Goal: Task Accomplishment & Management: Complete application form

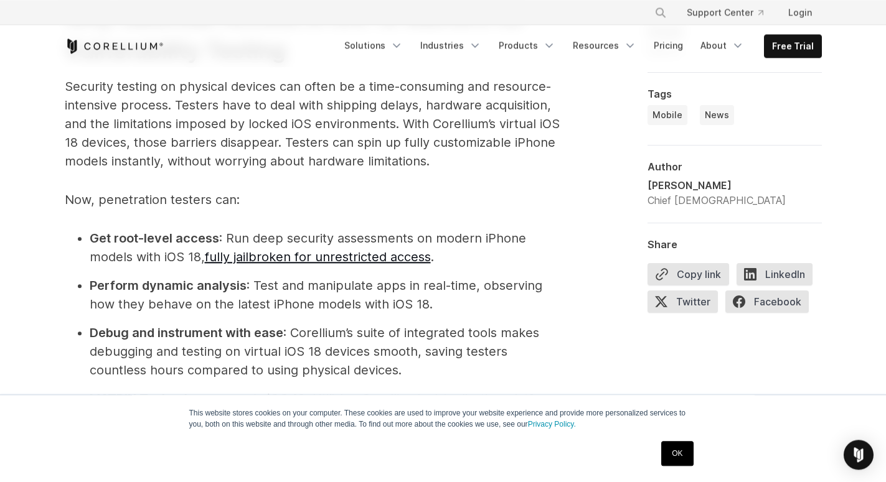
scroll to position [1397, 0]
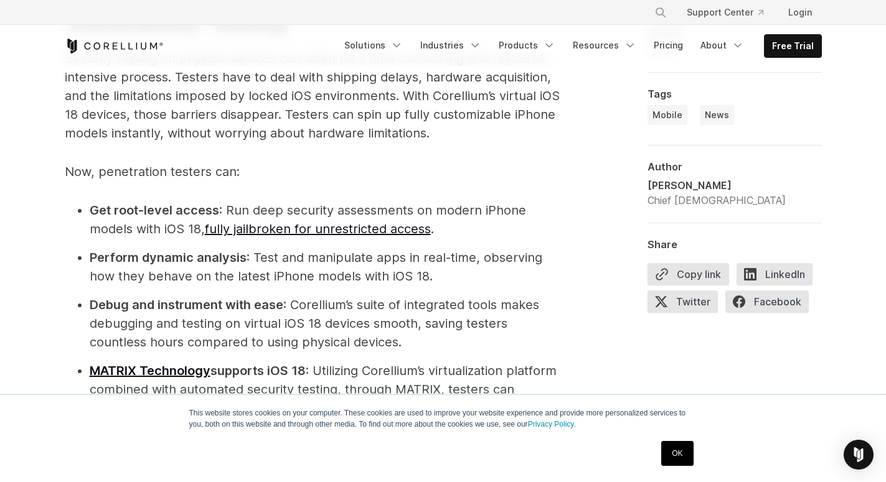
click at [674, 451] on link "OK" at bounding box center [677, 453] width 32 height 25
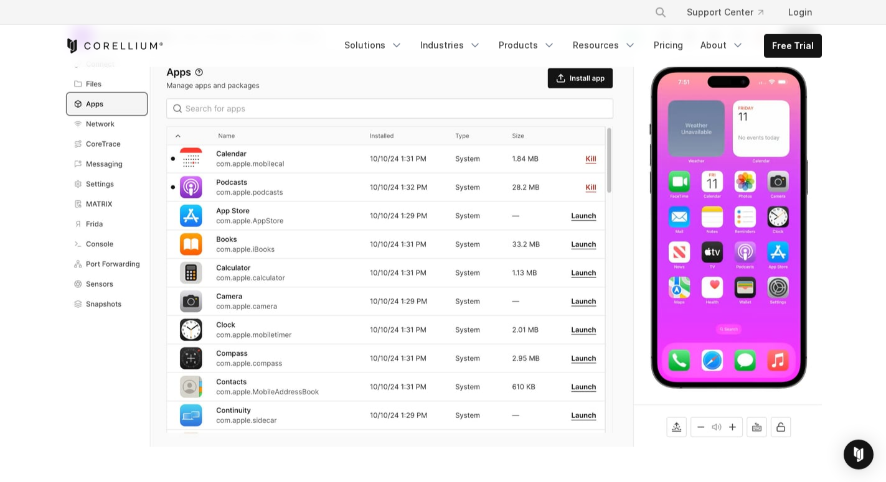
scroll to position [317, 0]
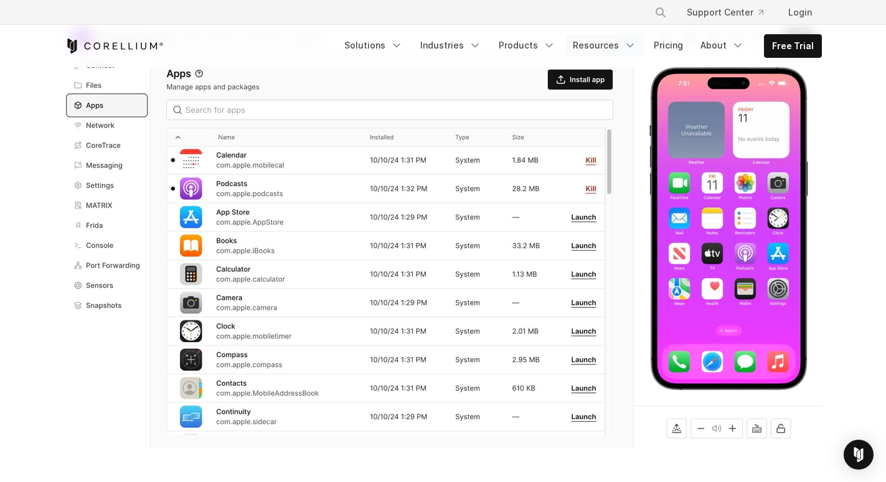
click at [576, 55] on link "Resources" at bounding box center [604, 45] width 78 height 22
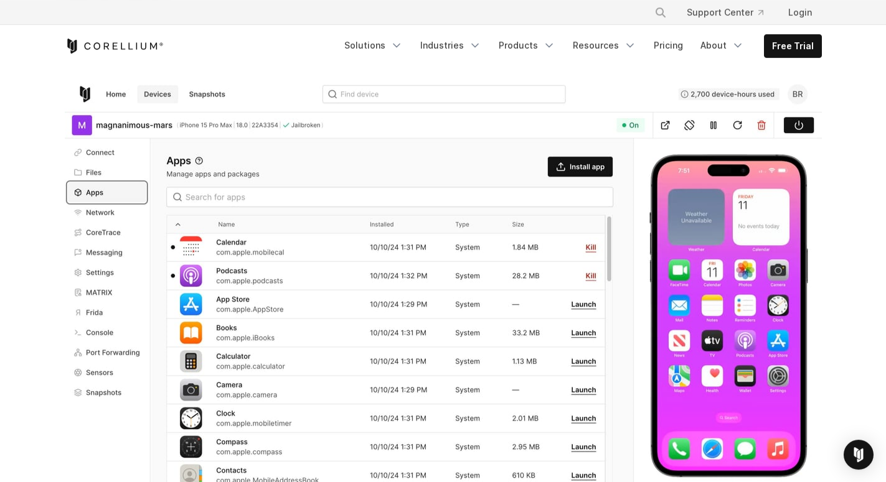
scroll to position [254, 0]
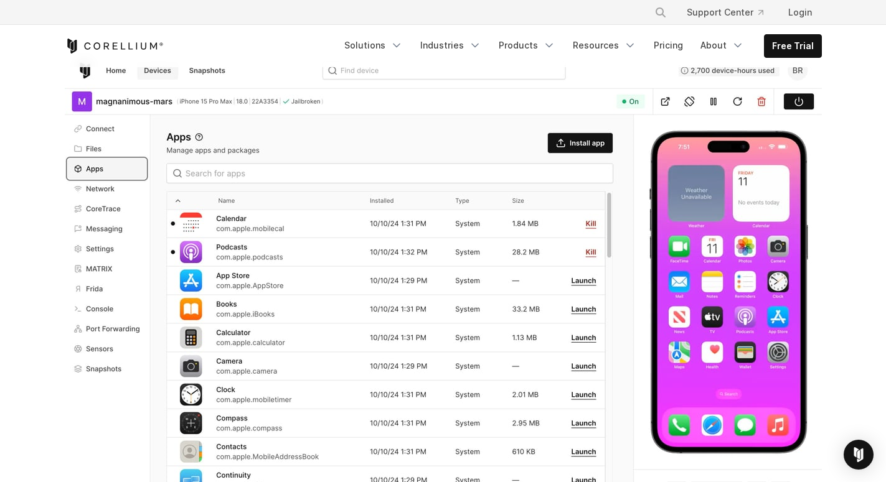
click at [563, 143] on img at bounding box center [443, 284] width 757 height 458
click at [583, 139] on img at bounding box center [443, 284] width 757 height 458
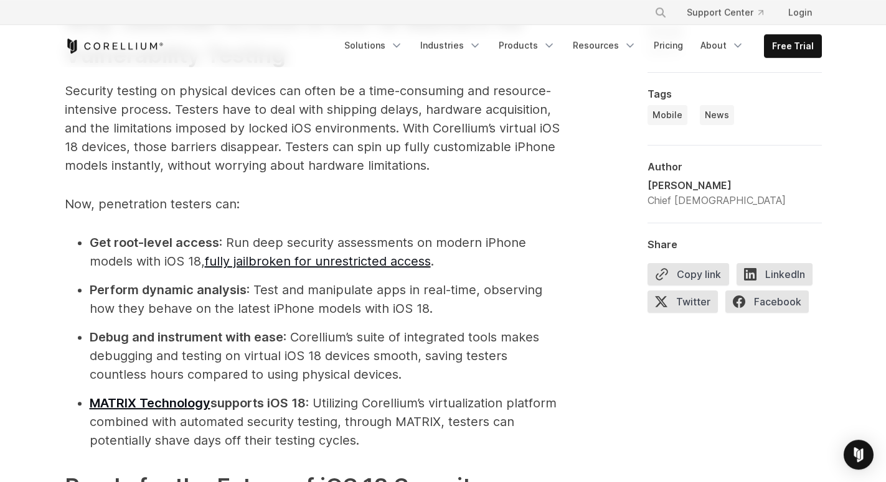
scroll to position [1397, 0]
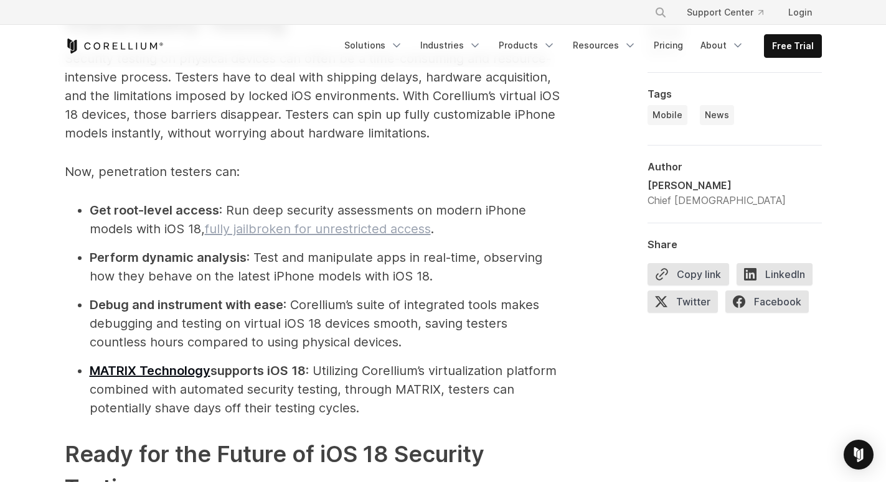
click at [270, 230] on link "fully jailbroken for unrestricted access" at bounding box center [318, 229] width 226 height 15
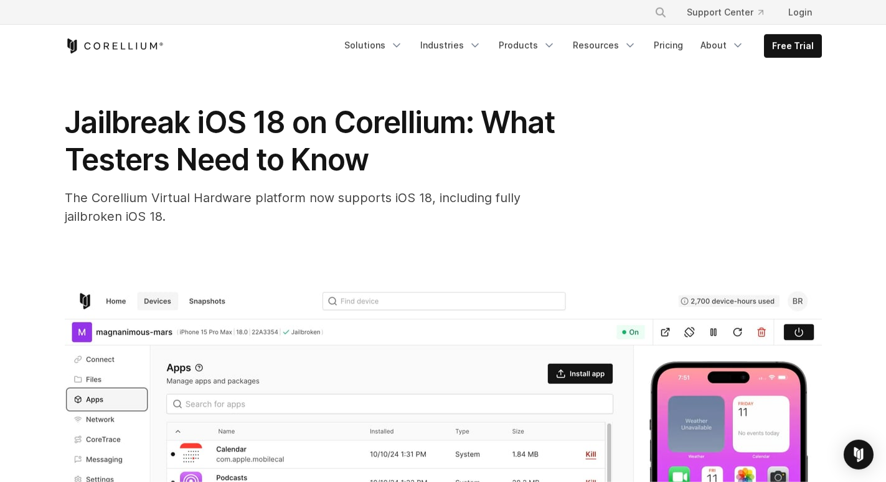
scroll to position [0, 0]
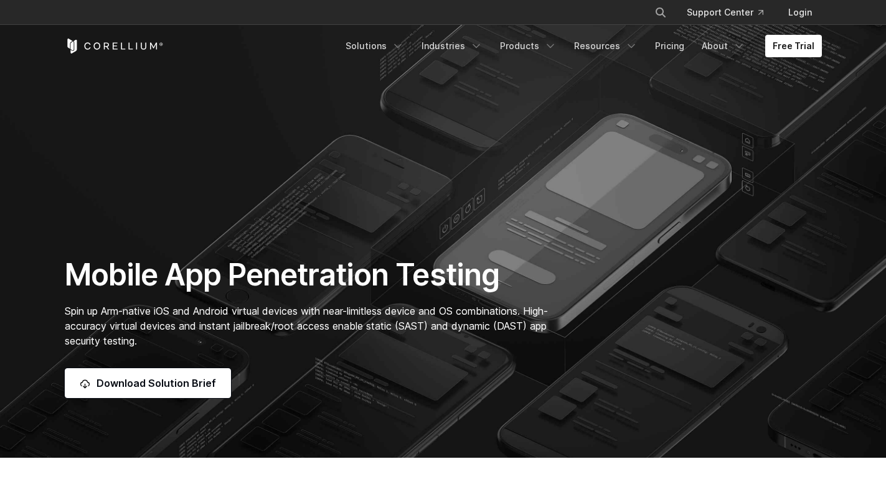
scroll to position [63, 0]
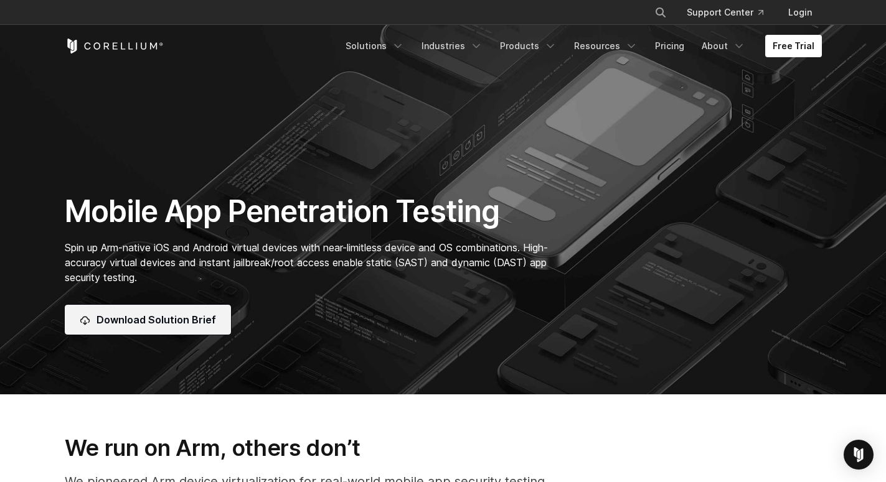
click at [186, 327] on span "Download Solution Brief" at bounding box center [156, 319] width 120 height 15
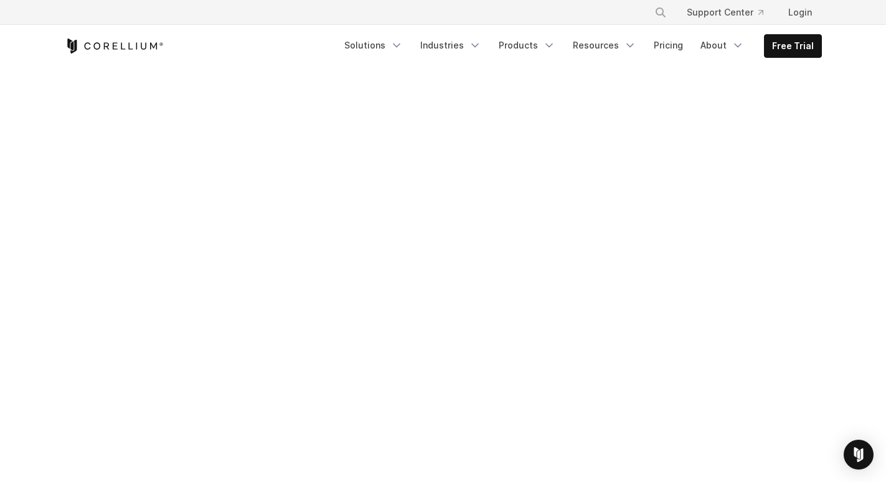
scroll to position [825, 0]
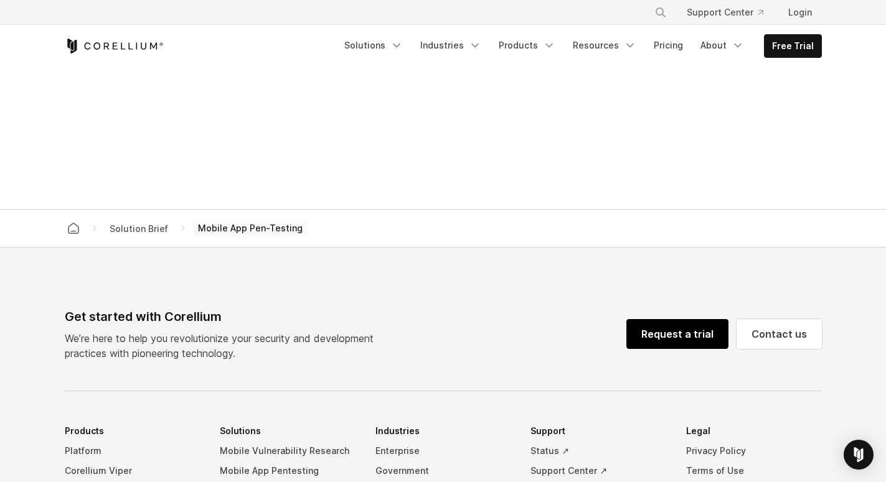
click at [648, 334] on link "Request a trial" at bounding box center [677, 334] width 102 height 30
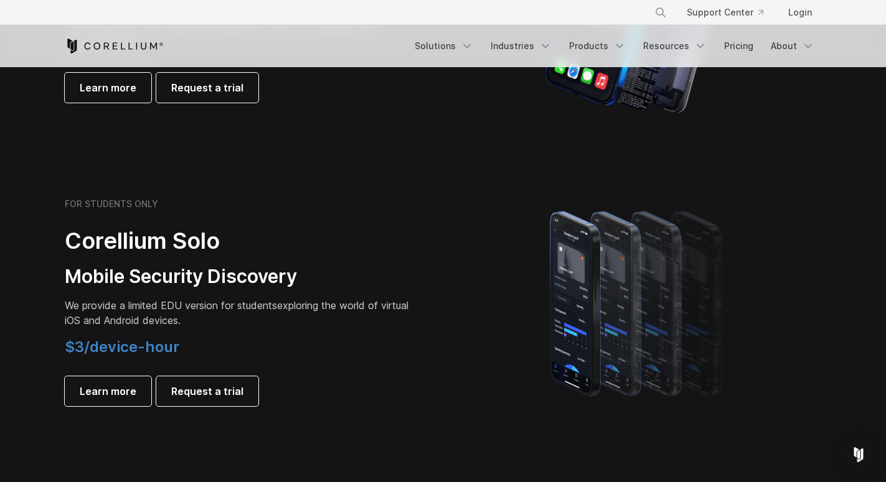
scroll to position [1016, 0]
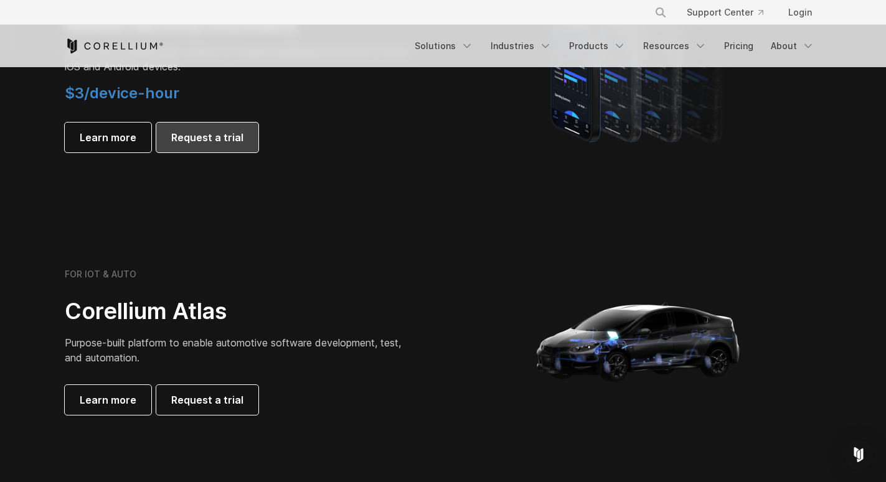
click at [218, 141] on span "Request a trial" at bounding box center [207, 137] width 72 height 15
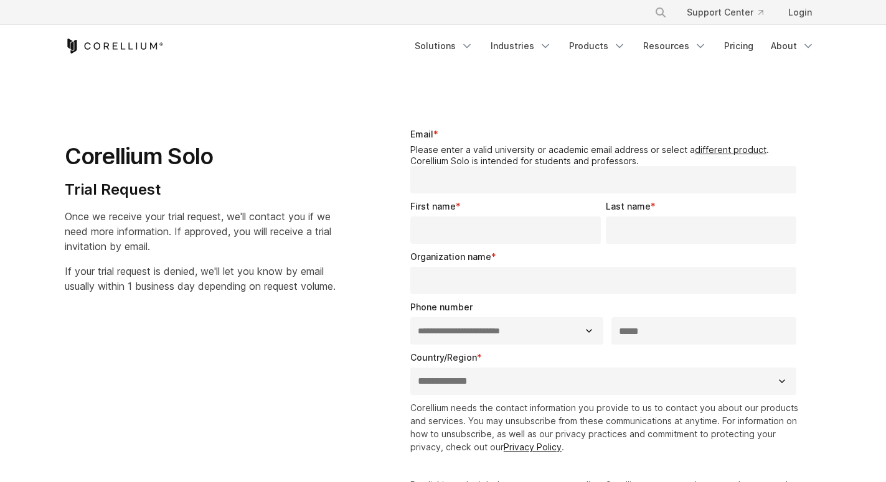
select select "**"
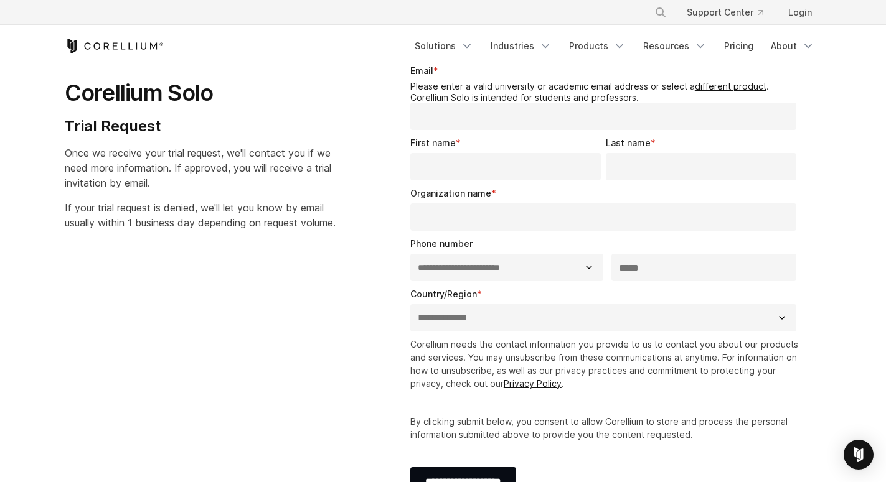
scroll to position [63, 0]
click at [512, 164] on input "First name *" at bounding box center [505, 166] width 190 height 27
